Goal: Task Accomplishment & Management: Manage account settings

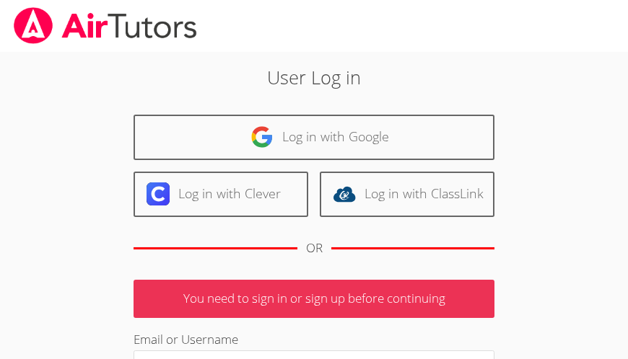
scroll to position [23, 0]
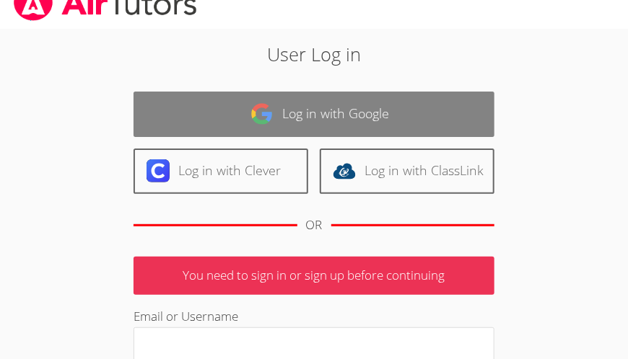
click at [297, 119] on link "Log in with Google" at bounding box center [313, 114] width 361 height 45
